Goal: Task Accomplishment & Management: Use online tool/utility

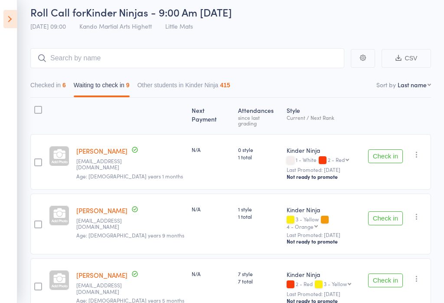
click at [387, 218] on button "Check in" at bounding box center [385, 218] width 35 height 14
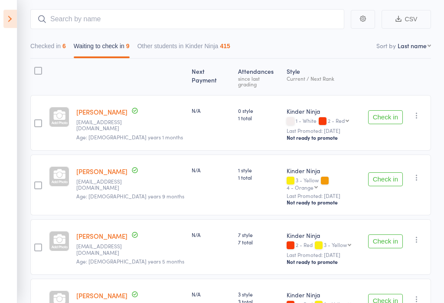
scroll to position [81, 0]
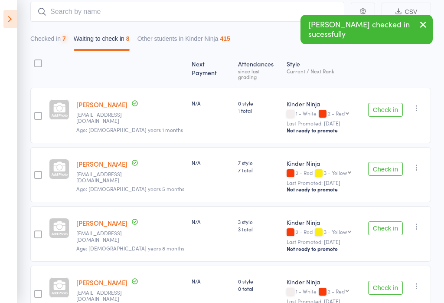
click at [388, 171] on button "Check in" at bounding box center [385, 169] width 35 height 14
click at [384, 165] on button "Check in" at bounding box center [385, 169] width 35 height 14
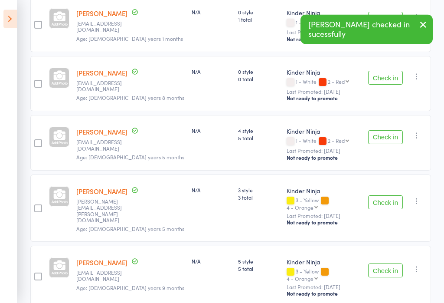
click at [388, 137] on button "Check in" at bounding box center [385, 138] width 35 height 14
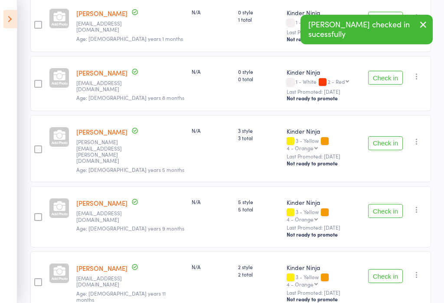
click at [389, 136] on button "Check in" at bounding box center [385, 143] width 35 height 14
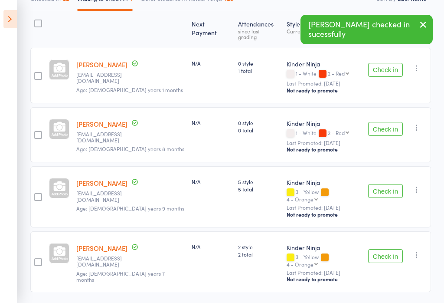
click at [390, 187] on button "Check in" at bounding box center [385, 191] width 35 height 14
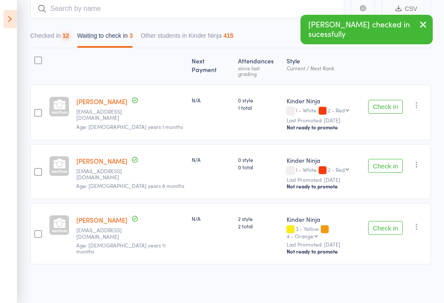
scroll to position [61, 0]
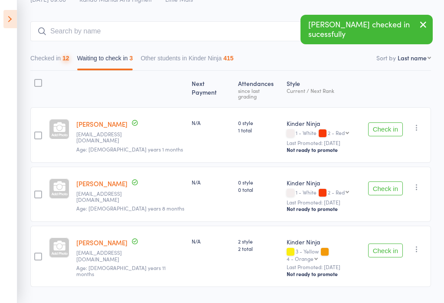
click at [392, 243] on button "Check in" at bounding box center [385, 250] width 35 height 14
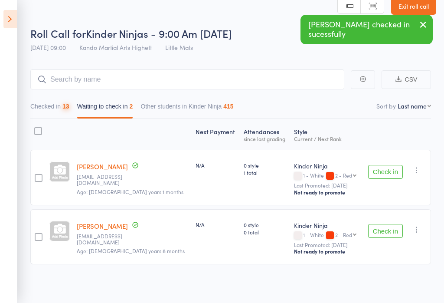
scroll to position [1, 0]
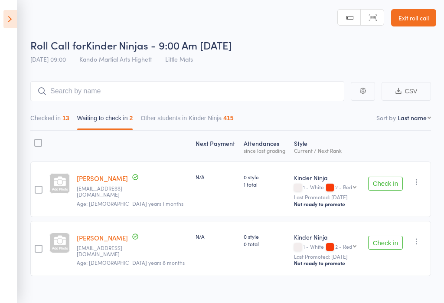
click at [63, 126] on button "Checked in 13" at bounding box center [49, 120] width 39 height 20
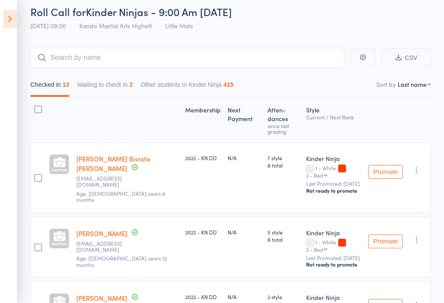
scroll to position [0, 0]
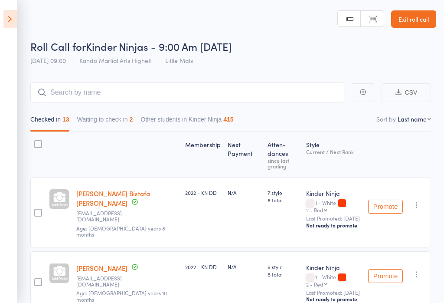
click at [125, 121] on button "Waiting to check in 2" at bounding box center [105, 122] width 56 height 20
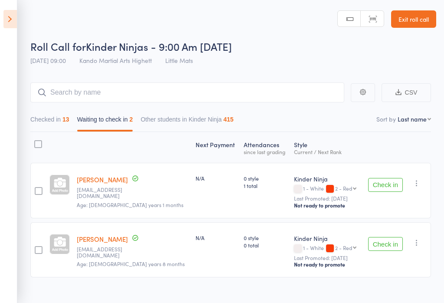
click at [13, 20] on icon at bounding box center [9, 19] width 13 height 18
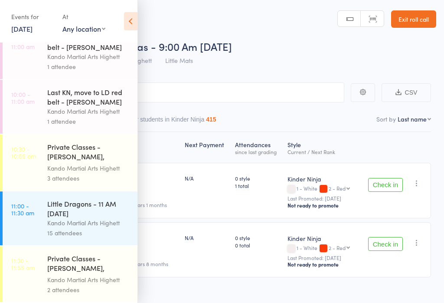
scroll to position [248, 0]
click at [54, 224] on div "Kando Martial Arts Highett" at bounding box center [88, 223] width 83 height 10
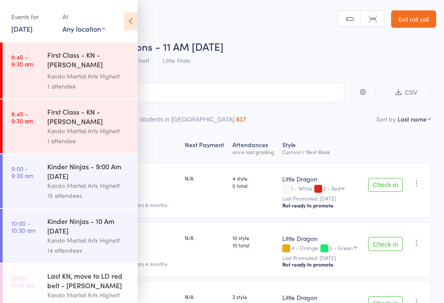
click at [129, 22] on icon at bounding box center [130, 21] width 13 height 18
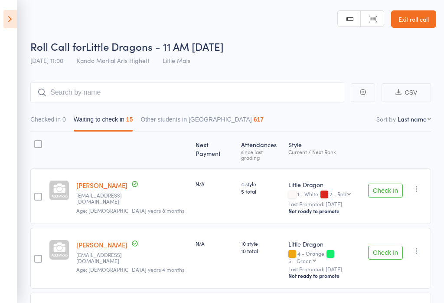
click at [12, 18] on icon at bounding box center [9, 19] width 13 height 18
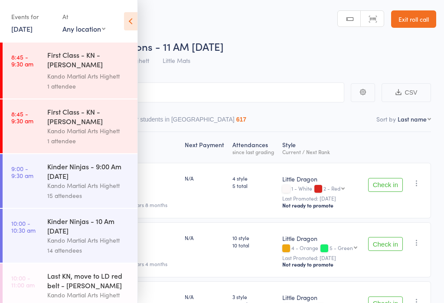
click at [14, 27] on link "14 Sep, 2025" at bounding box center [21, 29] width 21 height 10
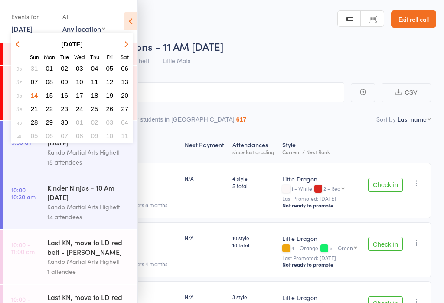
scroll to position [33, 0]
click at [30, 200] on time "10:00 - 10:30 am" at bounding box center [23, 194] width 24 height 14
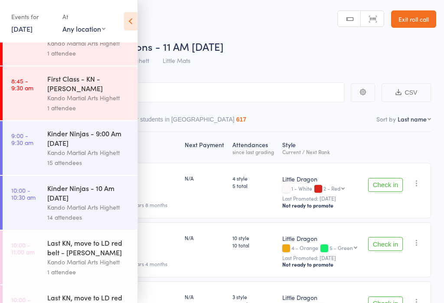
click at [58, 189] on div "Kinder Ninjas - 10 Am [DATE]" at bounding box center [88, 192] width 83 height 19
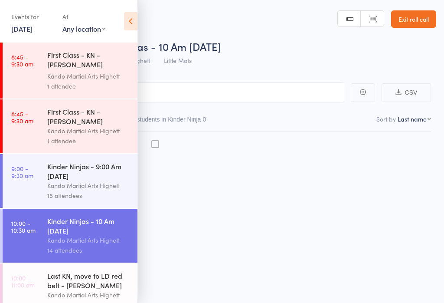
click at [87, 208] on div "Kinder Ninjas - 9:00 Am Sunday Kando Martial Arts Highett 15 attendees" at bounding box center [92, 181] width 90 height 54
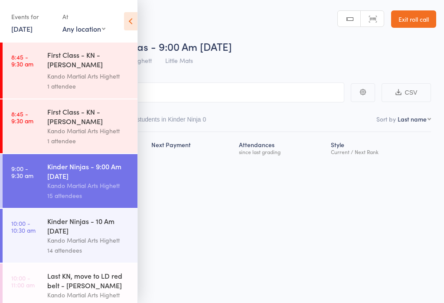
click at [74, 224] on div "Kinder Ninjas - 10 Am [DATE]" at bounding box center [88, 225] width 83 height 19
click at [132, 24] on icon at bounding box center [130, 21] width 13 height 18
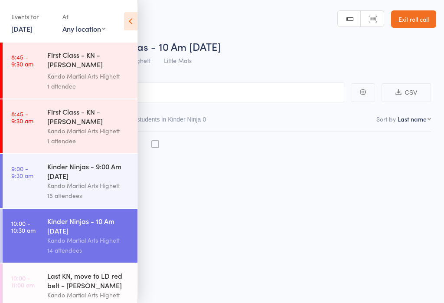
click at [14, 19] on div "Events for" at bounding box center [32, 17] width 43 height 14
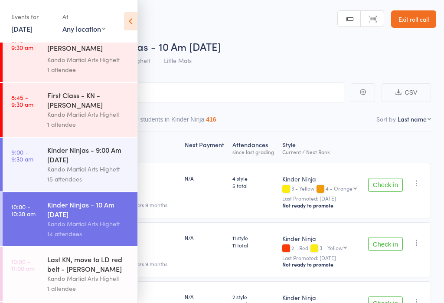
click at [128, 30] on icon at bounding box center [130, 21] width 13 height 18
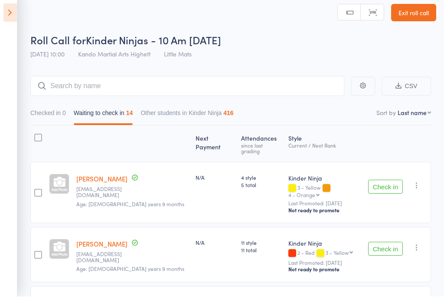
scroll to position [6, 0]
click at [394, 180] on button "Check in" at bounding box center [385, 187] width 35 height 14
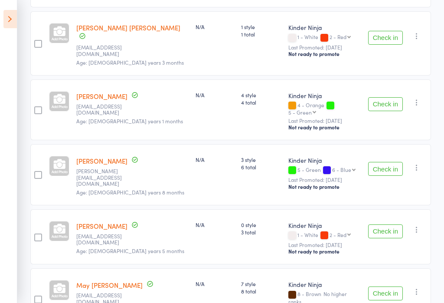
scroll to position [405, 0]
click at [388, 225] on button "Check in" at bounding box center [385, 232] width 35 height 14
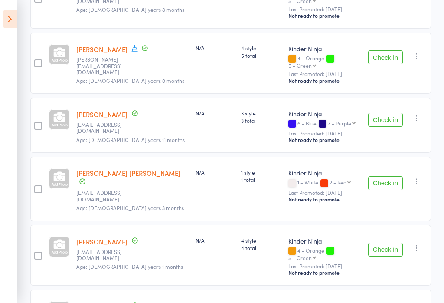
scroll to position [262, 0]
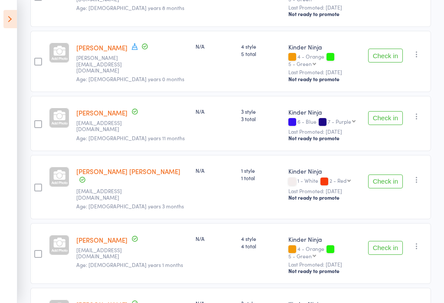
click at [396, 174] on button "Check in" at bounding box center [385, 181] width 35 height 14
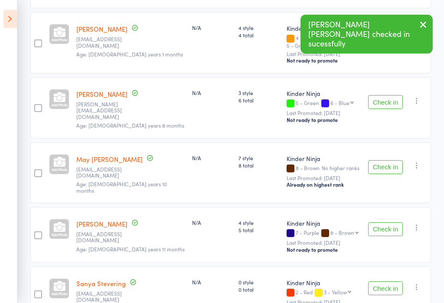
scroll to position [414, 0]
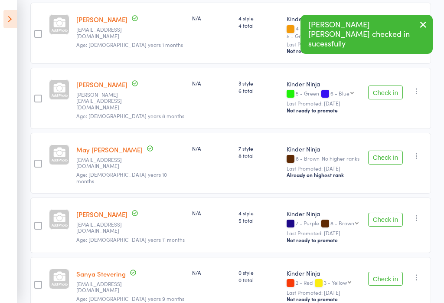
click at [379, 151] on button "Check in" at bounding box center [385, 158] width 35 height 14
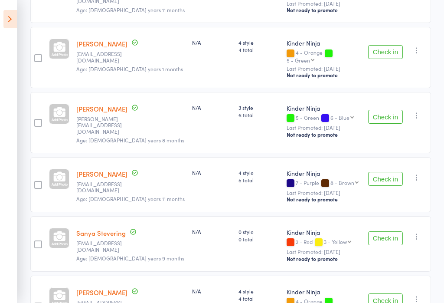
click at [395, 172] on button "Check in" at bounding box center [385, 179] width 35 height 14
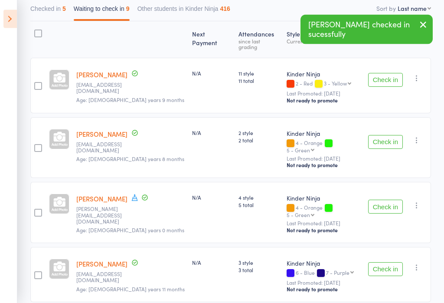
scroll to position [111, 0]
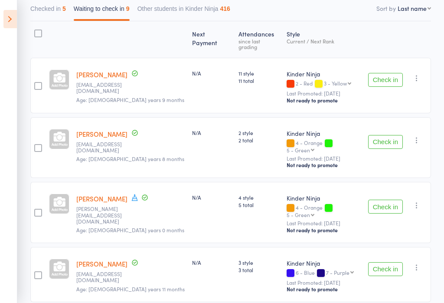
click at [393, 135] on button "Check in" at bounding box center [385, 142] width 35 height 14
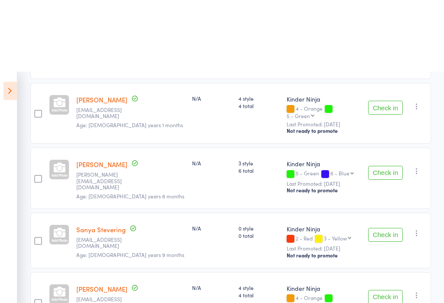
scroll to position [0, 0]
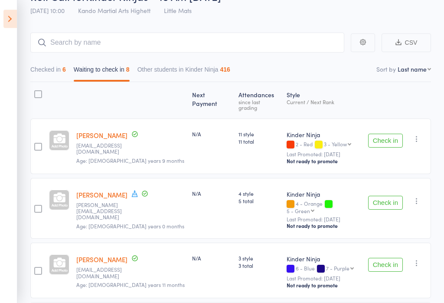
click at [388, 134] on button "Check in" at bounding box center [385, 141] width 35 height 14
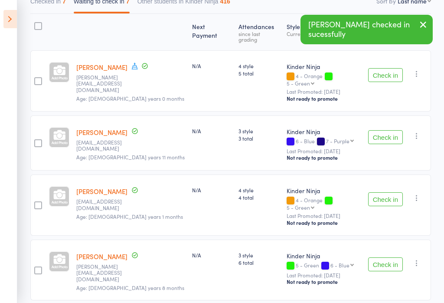
scroll to position [121, 0]
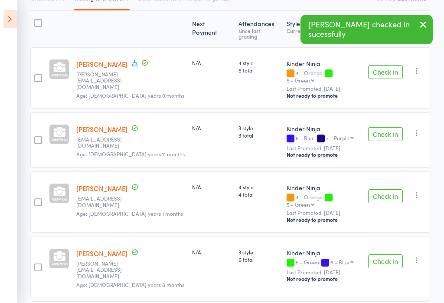
click at [379, 127] on button "Check in" at bounding box center [385, 134] width 35 height 14
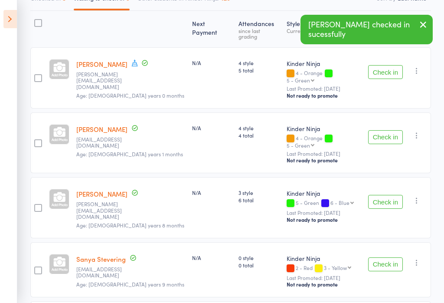
click at [386, 130] on button "Check in" at bounding box center [385, 137] width 35 height 14
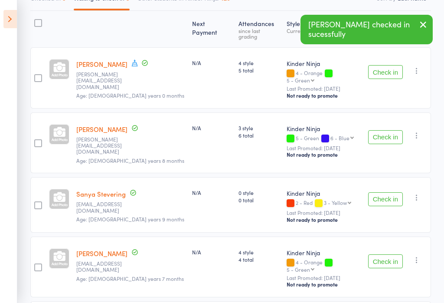
click at [388, 192] on button "Check in" at bounding box center [385, 199] width 35 height 14
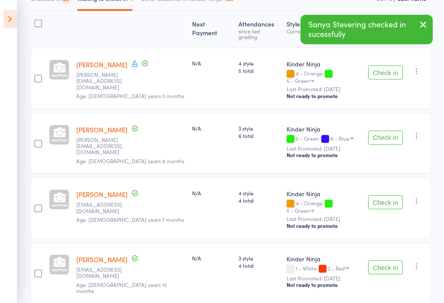
click at [390, 195] on button "Check in" at bounding box center [385, 202] width 35 height 14
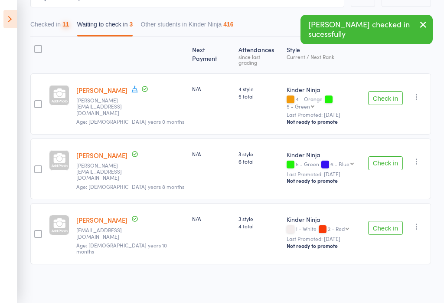
scroll to position [61, 0]
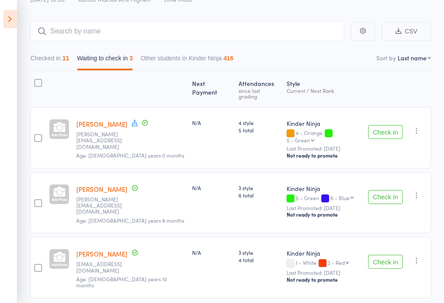
click at [397, 255] on button "Check in" at bounding box center [385, 262] width 35 height 14
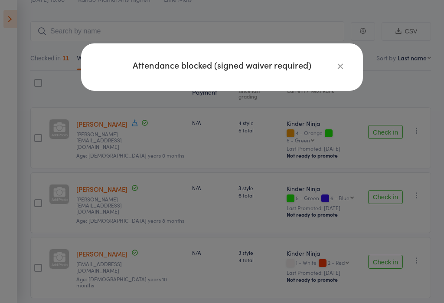
click at [324, 69] on h4 "Attendance blocked (signed waiver required)" at bounding box center [222, 65] width 247 height 8
click at [350, 65] on div "Attendance blocked (signed waiver required)" at bounding box center [222, 66] width 282 height 47
click at [340, 70] on icon "button" at bounding box center [341, 66] width 10 height 10
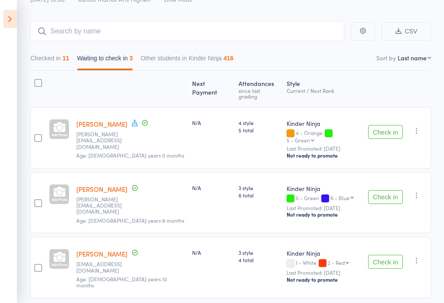
click at [120, 249] on link "Elliot Zangiabadi" at bounding box center [101, 253] width 51 height 9
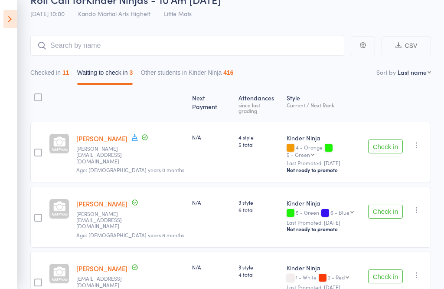
scroll to position [61, 0]
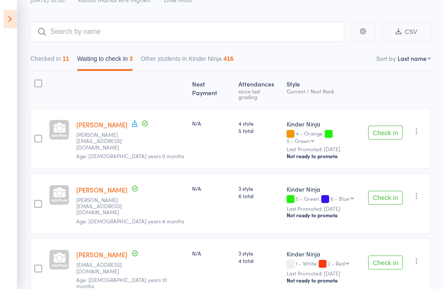
click at [66, 56] on div "11" at bounding box center [65, 58] width 7 height 7
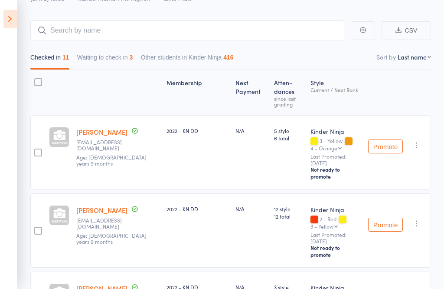
scroll to position [0, 0]
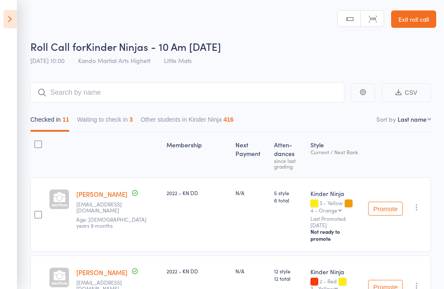
click at [118, 123] on button "Waiting to check in 3" at bounding box center [105, 122] width 56 height 20
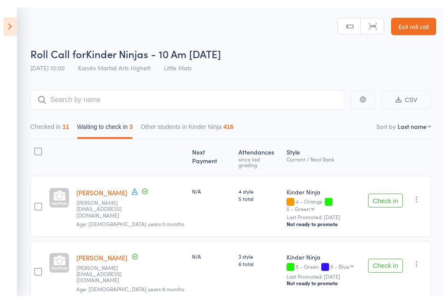
scroll to position [0, 0]
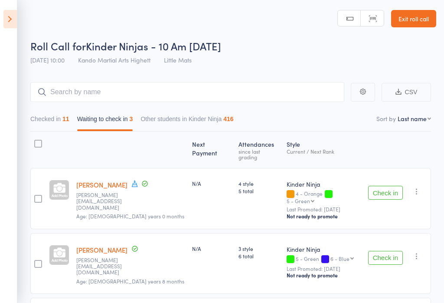
click at [65, 117] on div "11" at bounding box center [65, 118] width 7 height 7
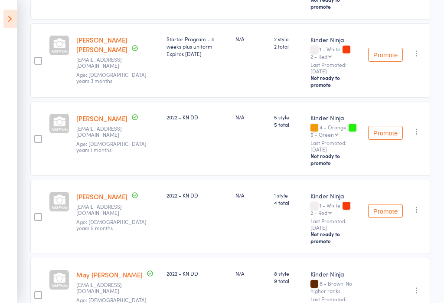
scroll to position [472, 0]
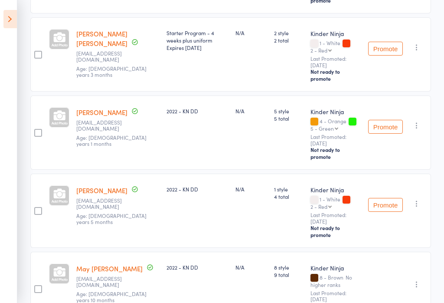
click at [421, 199] on icon "button" at bounding box center [417, 203] width 9 height 9
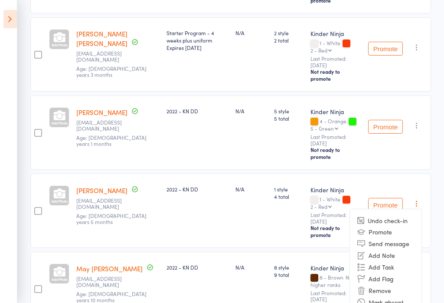
click at [403, 215] on li "Undo check-in" at bounding box center [386, 220] width 72 height 11
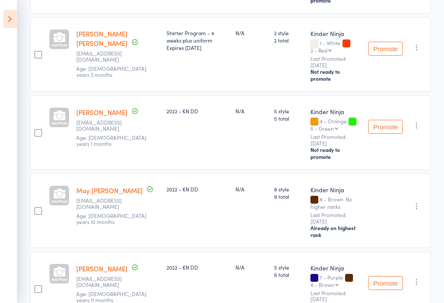
click at [4, 24] on icon at bounding box center [9, 19] width 13 height 18
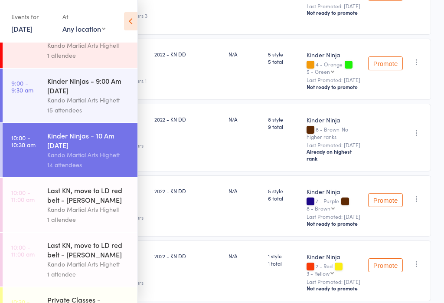
scroll to position [85, 0]
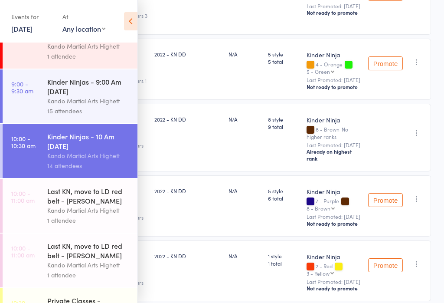
click at [121, 205] on div "Last KN, move to LD red belt - [PERSON_NAME]" at bounding box center [88, 195] width 83 height 19
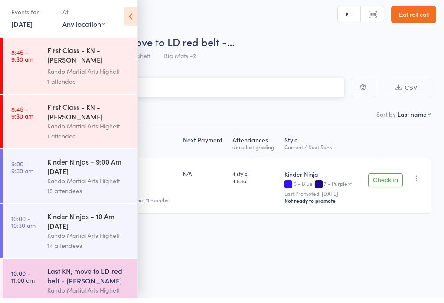
scroll to position [6, 0]
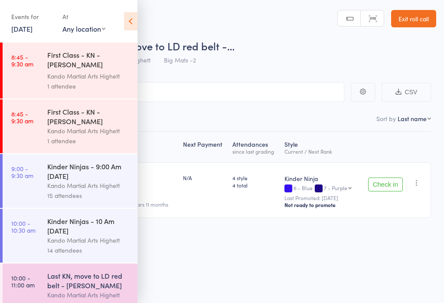
click at [391, 178] on button "Check in" at bounding box center [385, 185] width 35 height 14
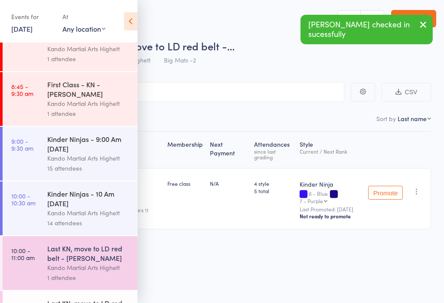
scroll to position [29, 0]
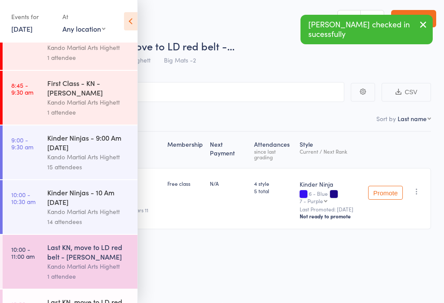
click at [99, 211] on div "Kando Martial Arts Highett" at bounding box center [88, 212] width 83 height 10
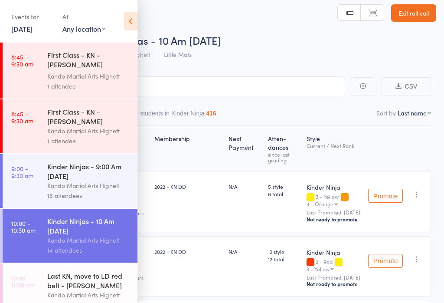
click at [132, 19] on icon at bounding box center [130, 21] width 13 height 18
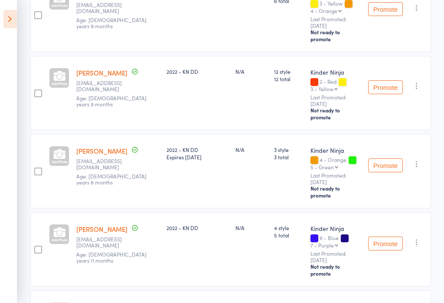
scroll to position [199, 0]
click at [421, 238] on icon "button" at bounding box center [417, 242] width 9 height 9
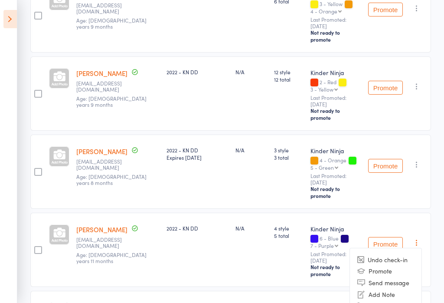
click at [431, 213] on div "Promote Undo check-in Promote Send message Add Note Add Task Add Flag Remove Ma…" at bounding box center [398, 250] width 66 height 74
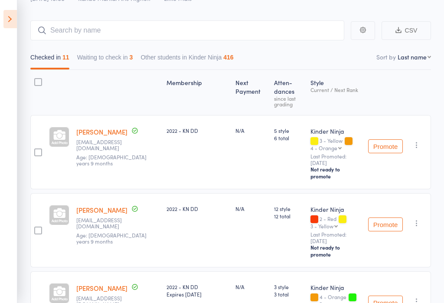
scroll to position [0, 0]
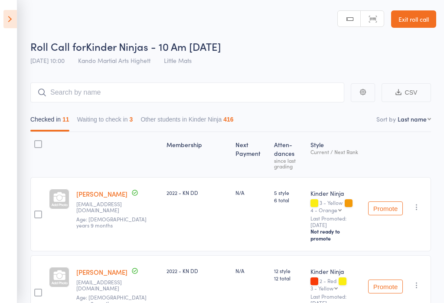
click at [105, 116] on button "Waiting to check in 3" at bounding box center [105, 122] width 56 height 20
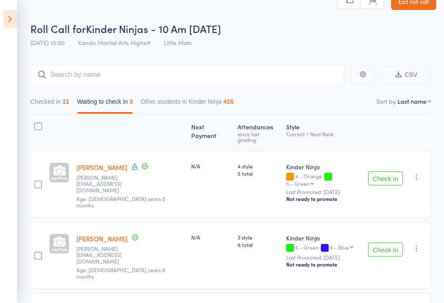
scroll to position [13, 0]
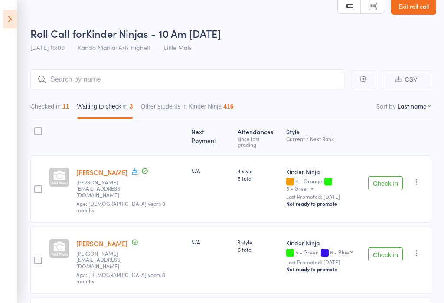
click at [419, 14] on link "Exit roll call" at bounding box center [413, 5] width 45 height 17
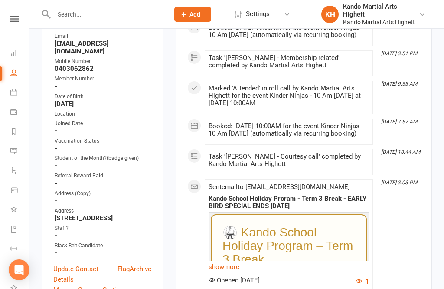
scroll to position [164, 0]
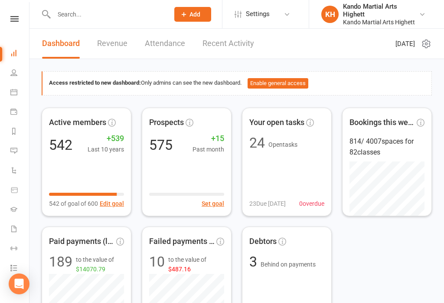
click at [12, 94] on icon at bounding box center [13, 92] width 7 height 7
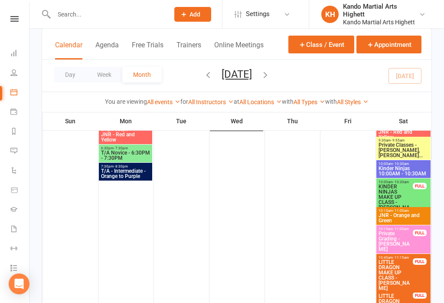
scroll to position [756, 0]
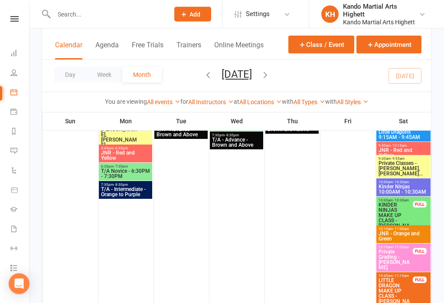
click at [418, 189] on span "Kinder Ninjas 10:00AM - 10:30AM" at bounding box center [403, 189] width 51 height 10
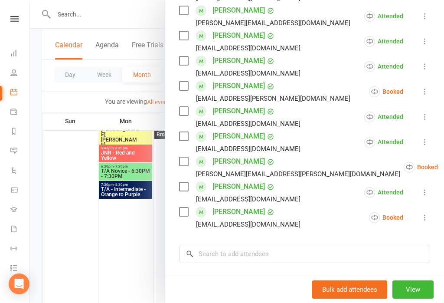
scroll to position [259, 0]
click at [73, 229] on div at bounding box center [237, 151] width 415 height 303
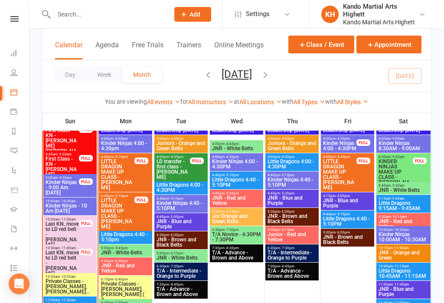
scroll to position [1146, 0]
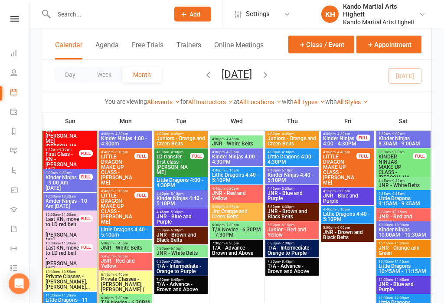
click at [53, 202] on span "Kinder Ninjas - 10 Am [DATE]" at bounding box center [70, 204] width 50 height 10
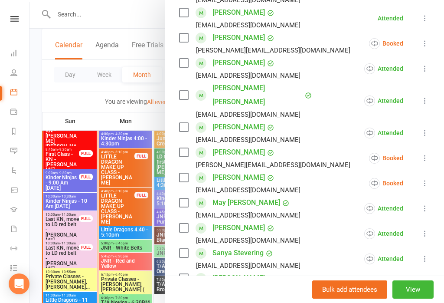
scroll to position [209, 0]
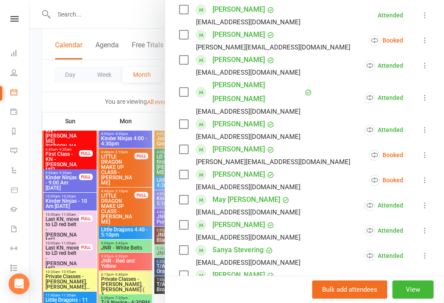
click at [427, 176] on icon at bounding box center [425, 180] width 9 height 9
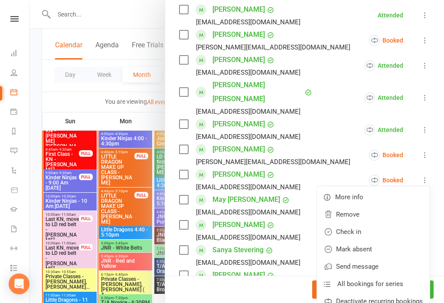
click at [367, 223] on link "Check in" at bounding box center [373, 231] width 113 height 17
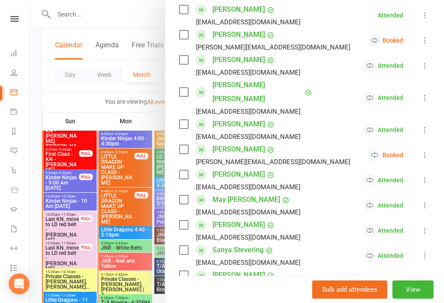
click at [77, 216] on div at bounding box center [237, 151] width 415 height 303
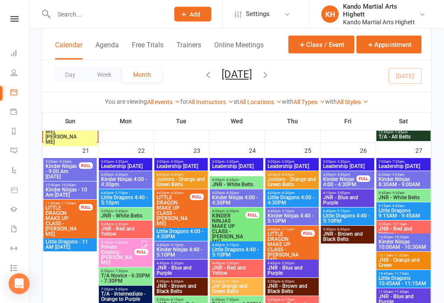
scroll to position [1348, 0]
click at [16, 17] on icon at bounding box center [14, 19] width 8 height 6
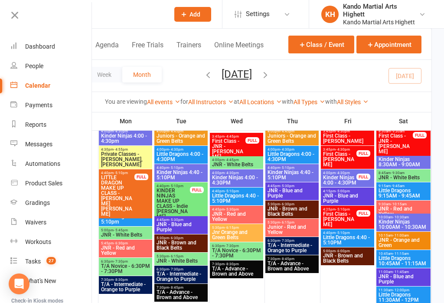
scroll to position [1769, 0]
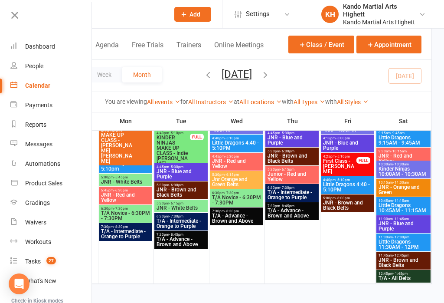
click at [10, 17] on icon at bounding box center [15, 15] width 12 height 12
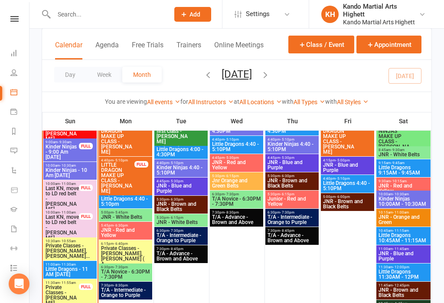
scroll to position [1177, 0]
click at [72, 216] on span "Last KN, move to LD red belt - [PERSON_NAME]" at bounding box center [62, 227] width 34 height 26
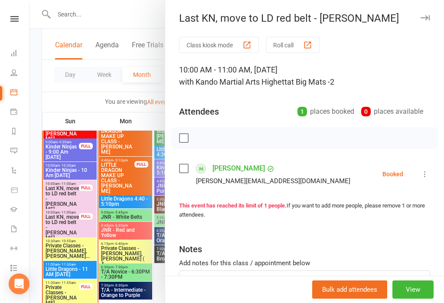
click at [65, 187] on div at bounding box center [237, 151] width 415 height 303
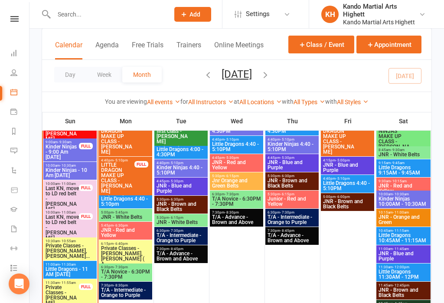
click at [71, 178] on div "10:00am - 10:30am Kinder Ninjas - 10 Am Sunday" at bounding box center [69, 171] width 53 height 18
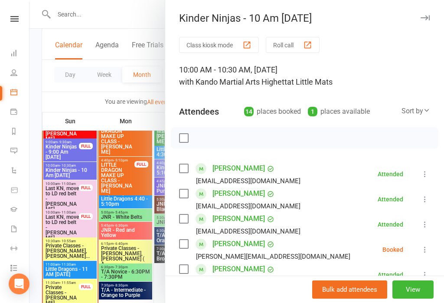
click at [72, 194] on div at bounding box center [237, 151] width 415 height 303
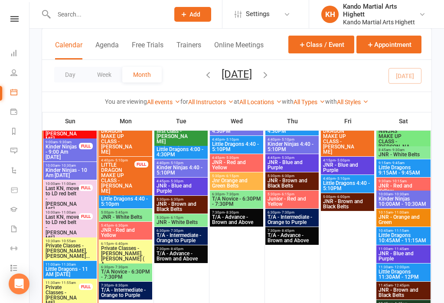
click at [72, 193] on span "Last KN, move to LD red belt - [PERSON_NAME]" at bounding box center [62, 199] width 34 height 26
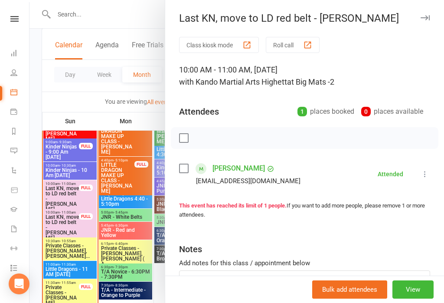
click at [106, 244] on div at bounding box center [237, 151] width 415 height 303
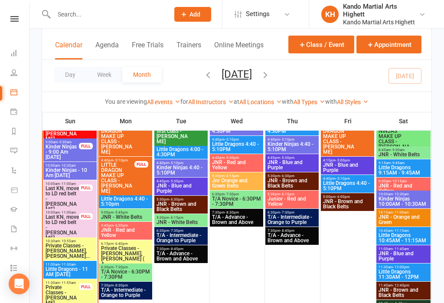
click at [70, 276] on span "Little Dragons - 11 AM [DATE]" at bounding box center [70, 271] width 50 height 10
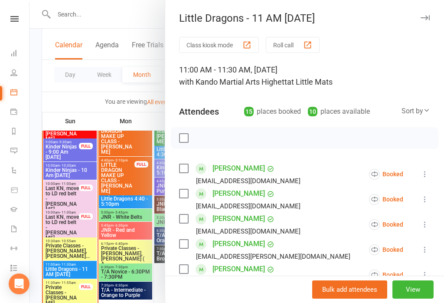
scroll to position [0, 0]
click at [64, 92] on div at bounding box center [237, 151] width 415 height 303
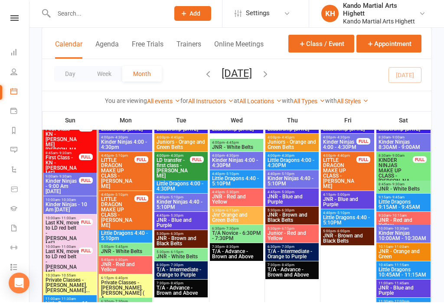
scroll to position [1143, 0]
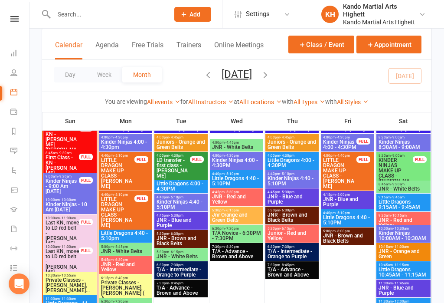
click at [71, 216] on span "- 11:00am" at bounding box center [68, 218] width 16 height 4
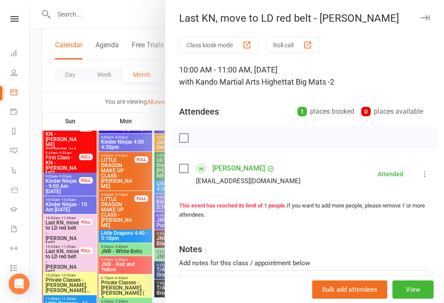
click at [66, 197] on div at bounding box center [237, 151] width 415 height 303
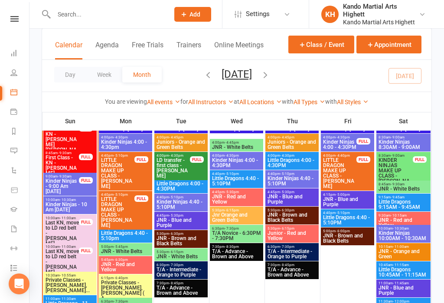
click at [67, 205] on span "Kinder Ninjas - 10 Am [DATE]" at bounding box center [70, 207] width 50 height 10
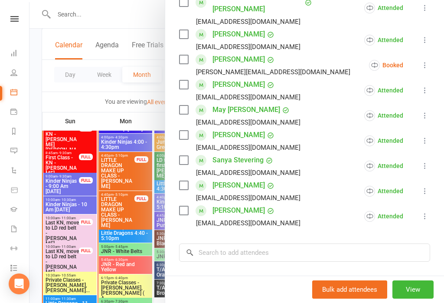
scroll to position [300, 0]
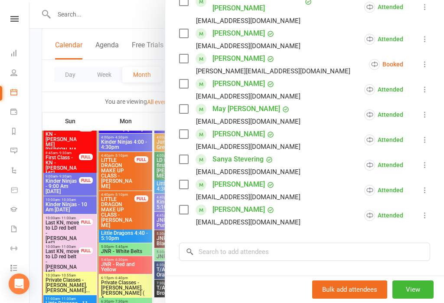
click at [97, 263] on div at bounding box center [237, 151] width 415 height 303
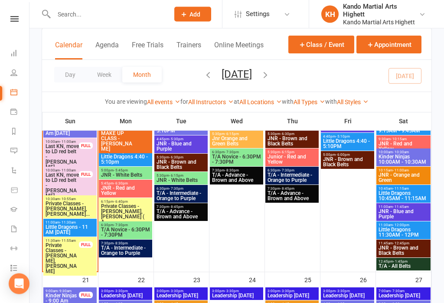
click at [75, 227] on span "Little Dragons - 11 AM [DATE]" at bounding box center [70, 230] width 50 height 10
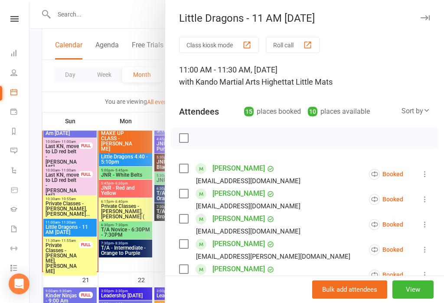
click at [302, 43] on button "Roll call" at bounding box center [293, 45] width 54 height 16
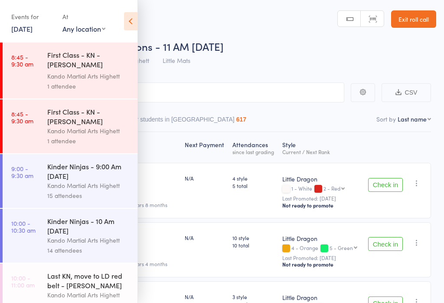
click at [142, 24] on header "Roll Call for Little Dragons - 11 AM Sunday 14 Sep 11:00 Kando Martial Arts Hig…" at bounding box center [222, 34] width 444 height 69
click at [120, 7] on div "Events for 14 Sep, 2025 14 Sep, 2025 September 2025 Sun Mon Tue Wed Thu Fri Sat…" at bounding box center [69, 22] width 138 height 44
click at [128, 18] on icon at bounding box center [130, 21] width 13 height 18
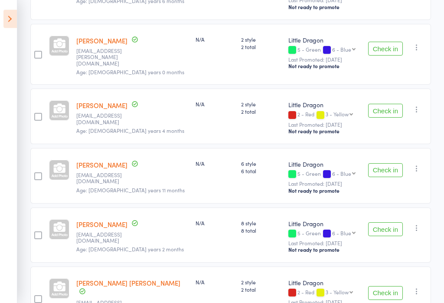
scroll to position [333, 0]
click at [391, 104] on button "Check in" at bounding box center [385, 111] width 35 height 14
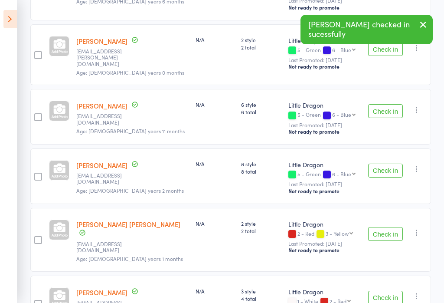
click at [377, 227] on button "Check in" at bounding box center [385, 234] width 35 height 14
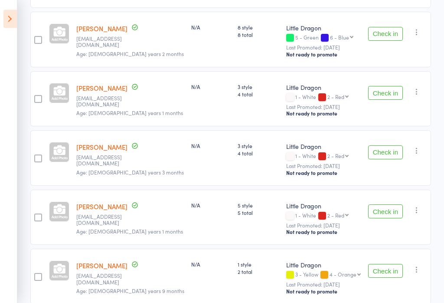
scroll to position [470, 0]
click at [377, 145] on button "Check in" at bounding box center [385, 152] width 35 height 14
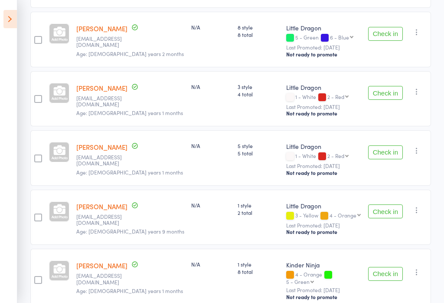
click at [381, 86] on button "Check in" at bounding box center [385, 93] width 35 height 14
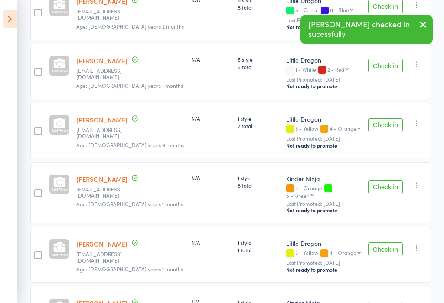
scroll to position [537, 0]
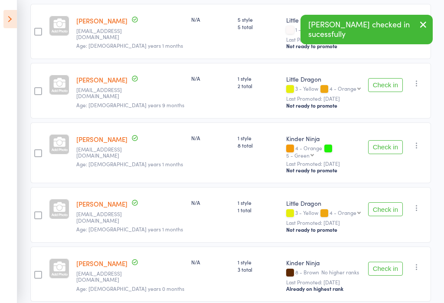
click at [384, 202] on button "Check in" at bounding box center [385, 209] width 35 height 14
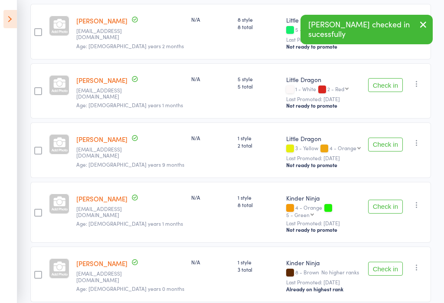
click at [382, 200] on button "Check in" at bounding box center [385, 207] width 35 height 14
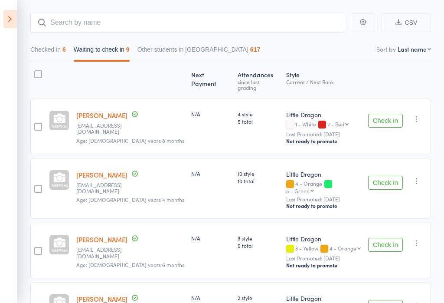
scroll to position [57, 0]
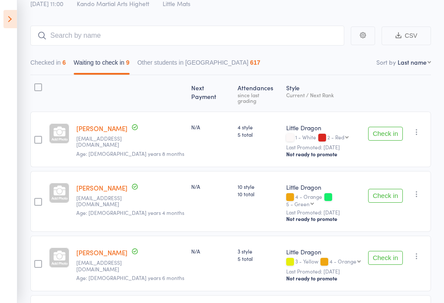
click at [381, 127] on button "Check in" at bounding box center [385, 134] width 35 height 14
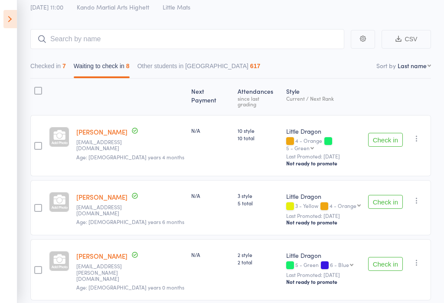
scroll to position [0, 0]
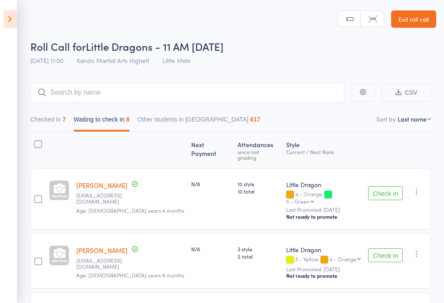
click at [410, 21] on link "Exit roll call" at bounding box center [413, 18] width 45 height 17
click at [410, 19] on link "Exit roll call" at bounding box center [413, 18] width 45 height 17
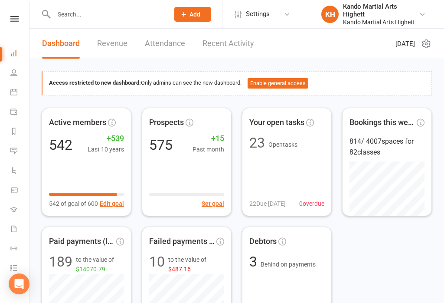
click at [13, 97] on link "Calendar" at bounding box center [20, 93] width 20 height 20
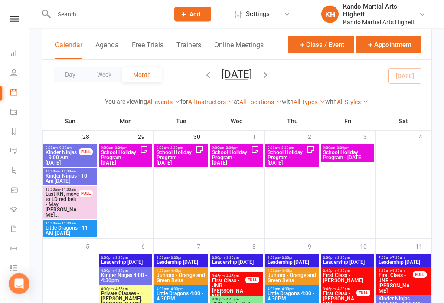
scroll to position [1602, 0]
